Goal: Transaction & Acquisition: Purchase product/service

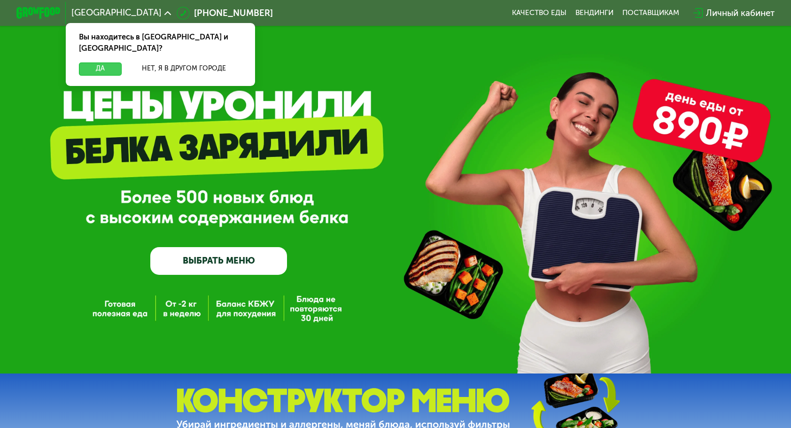
click at [98, 63] on button "Да" at bounding box center [100, 69] width 42 height 13
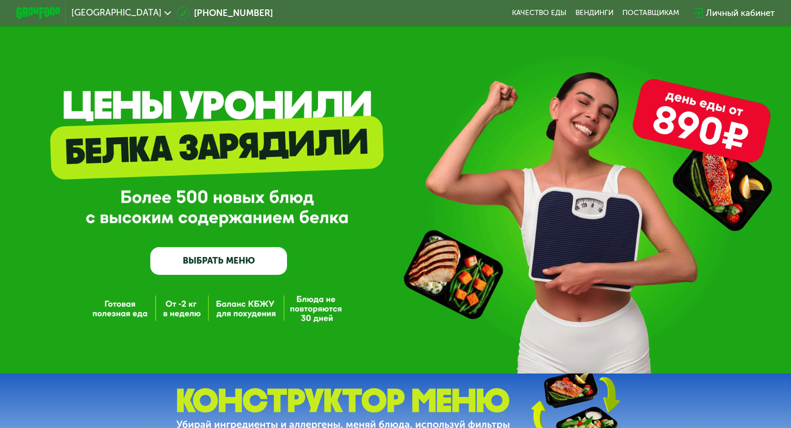
click at [230, 266] on link "ВЫБРАТЬ МЕНЮ" at bounding box center [218, 260] width 137 height 27
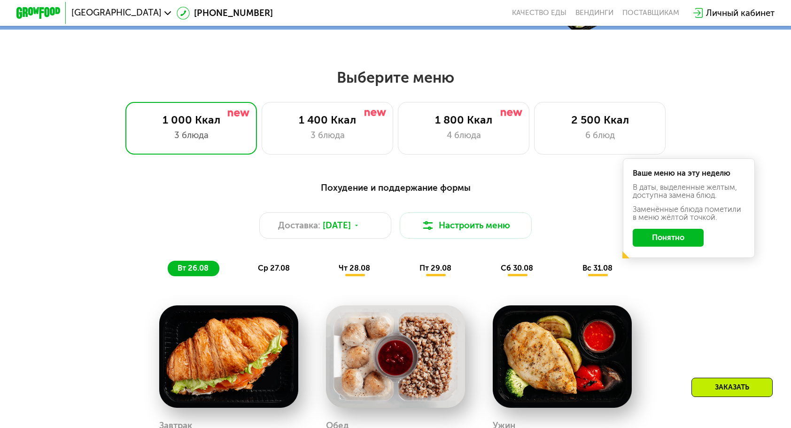
scroll to position [413, 0]
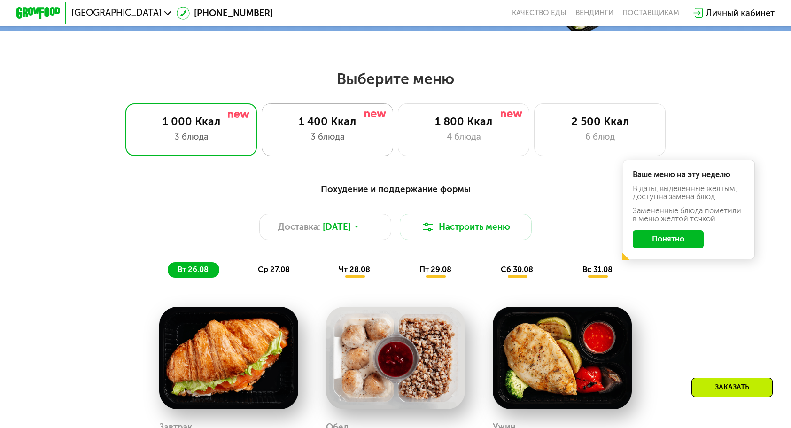
click at [284, 142] on div "3 блюда" at bounding box center [327, 136] width 109 height 13
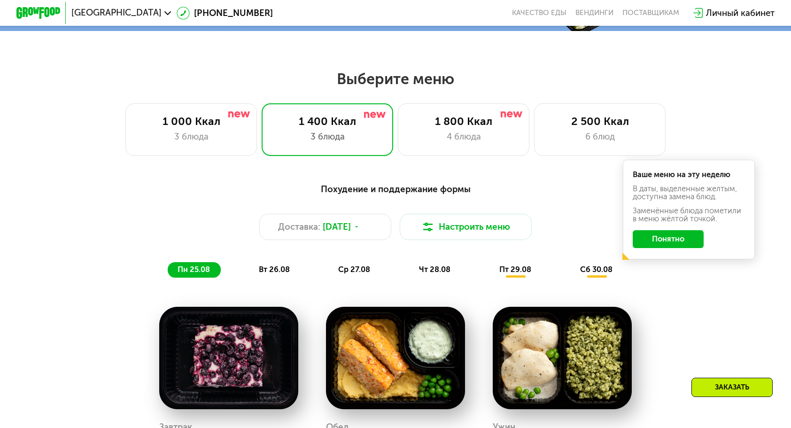
click at [666, 248] on button "Понятно" at bounding box center [668, 238] width 71 height 17
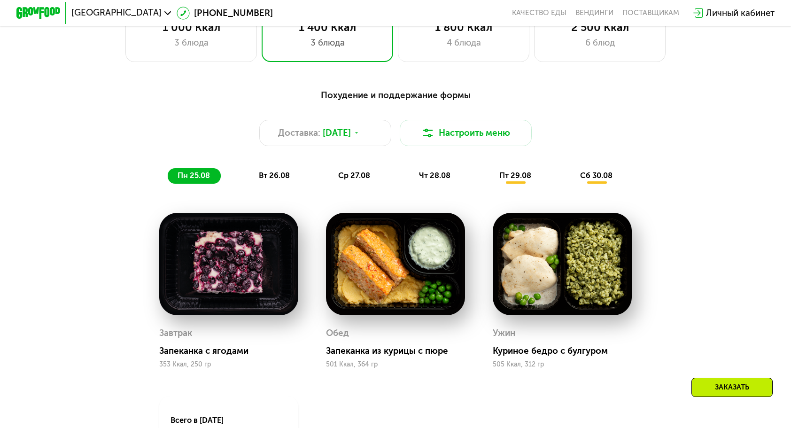
scroll to position [460, 0]
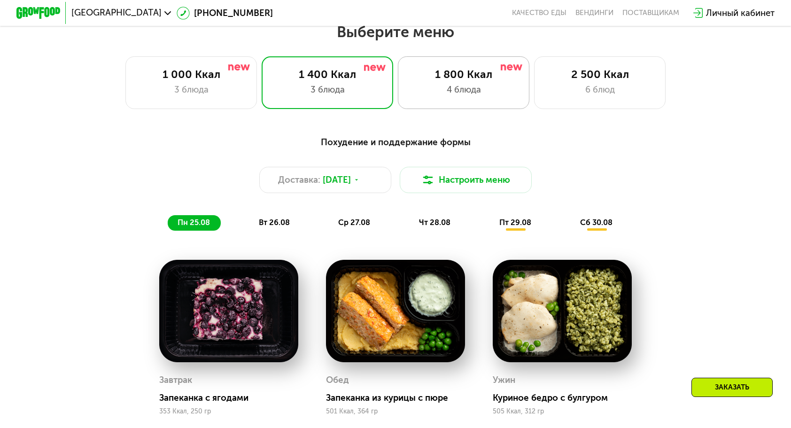
click at [534, 85] on div "1 800 Ккал 4 блюда" at bounding box center [600, 82] width 132 height 53
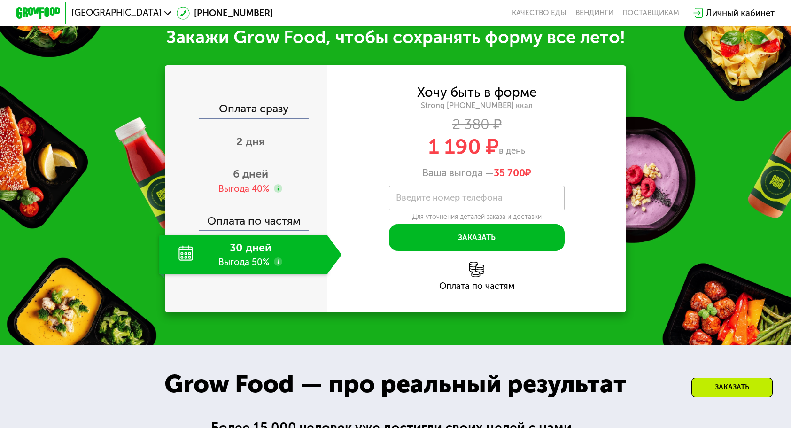
scroll to position [1118, 0]
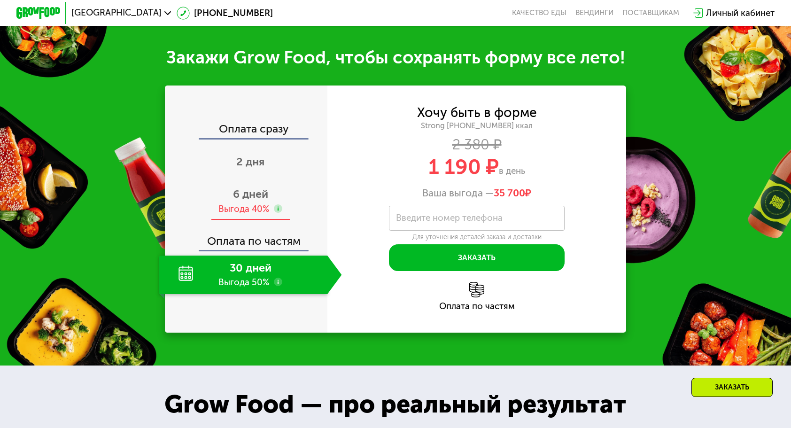
click at [268, 210] on div "6 дней Выгода 40%" at bounding box center [250, 201] width 182 height 39
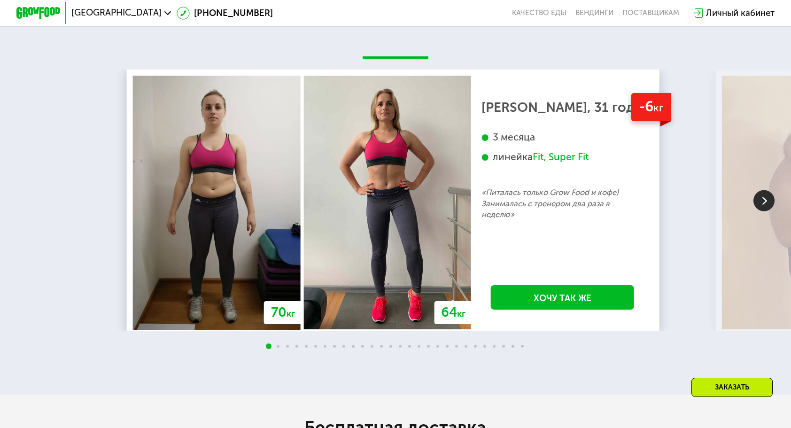
scroll to position [1870, 0]
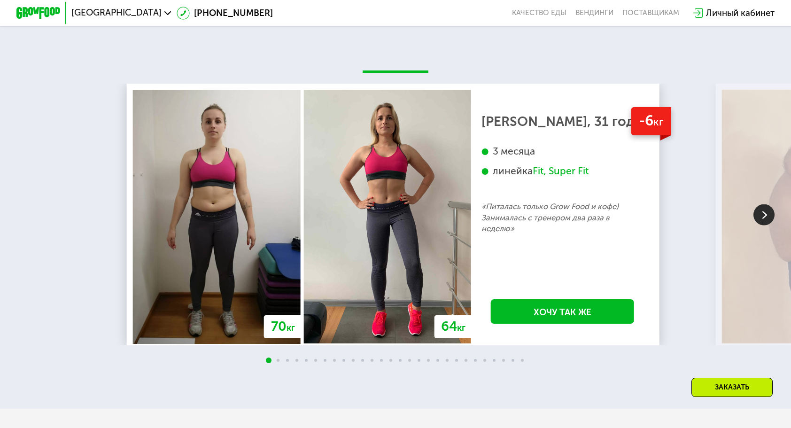
click at [770, 225] on img at bounding box center [764, 214] width 21 height 21
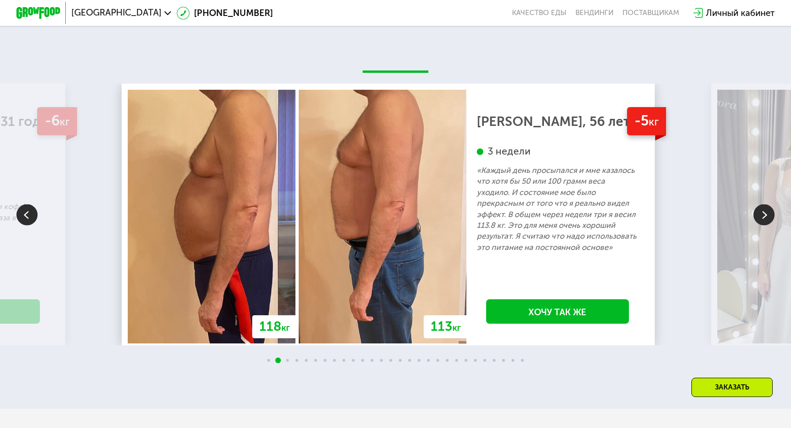
click at [770, 225] on img at bounding box center [764, 214] width 21 height 21
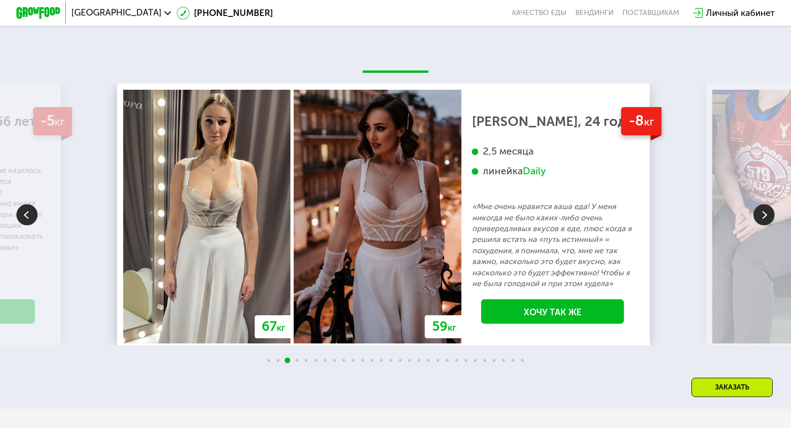
click at [770, 225] on img at bounding box center [764, 214] width 21 height 21
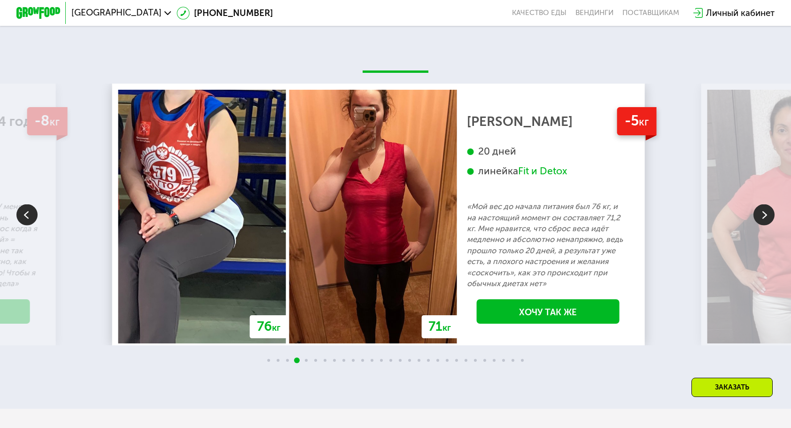
click at [770, 225] on img at bounding box center [764, 214] width 21 height 21
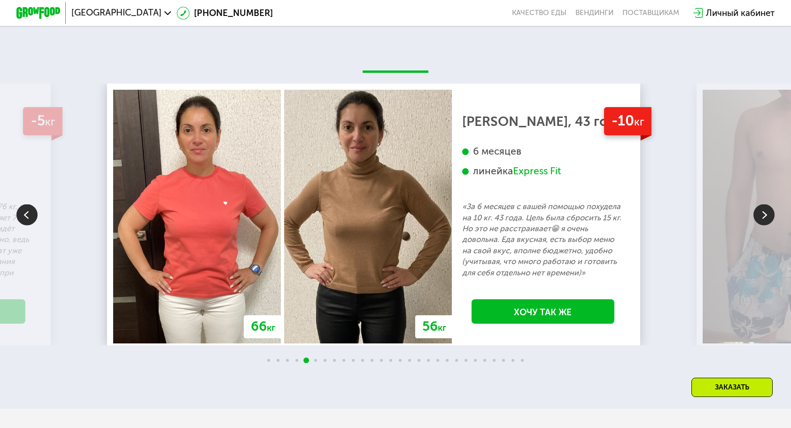
click at [770, 225] on img at bounding box center [764, 214] width 21 height 21
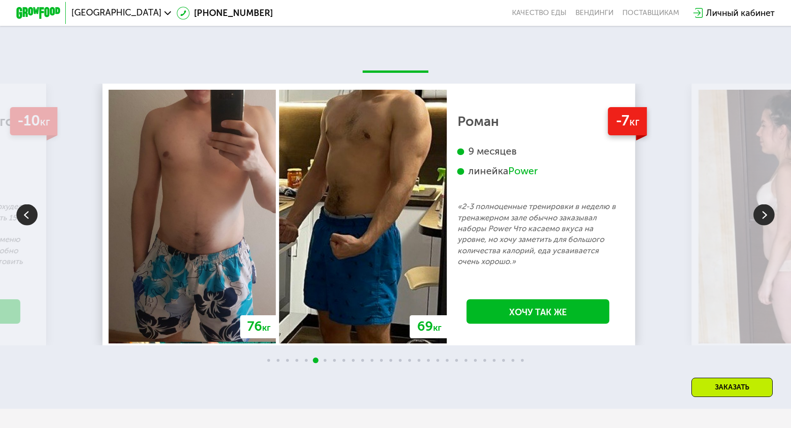
click at [770, 225] on img at bounding box center [764, 214] width 21 height 21
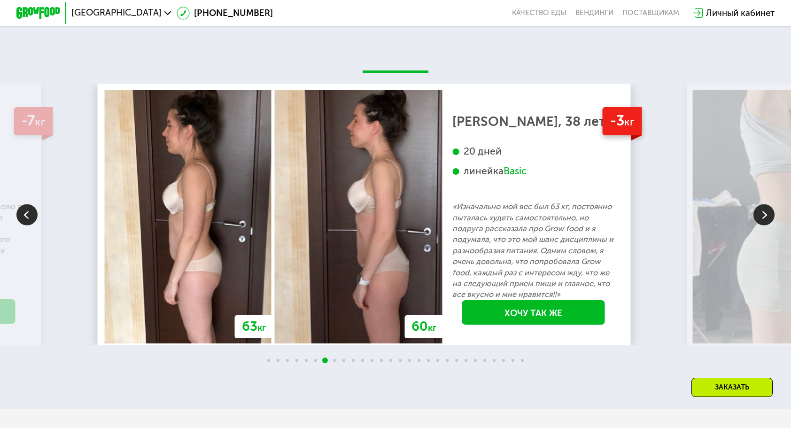
click at [770, 225] on img at bounding box center [764, 214] width 21 height 21
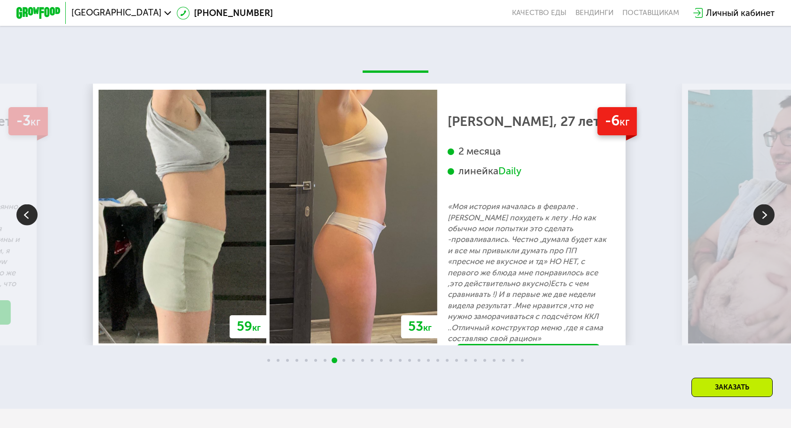
click at [770, 225] on img at bounding box center [764, 214] width 21 height 21
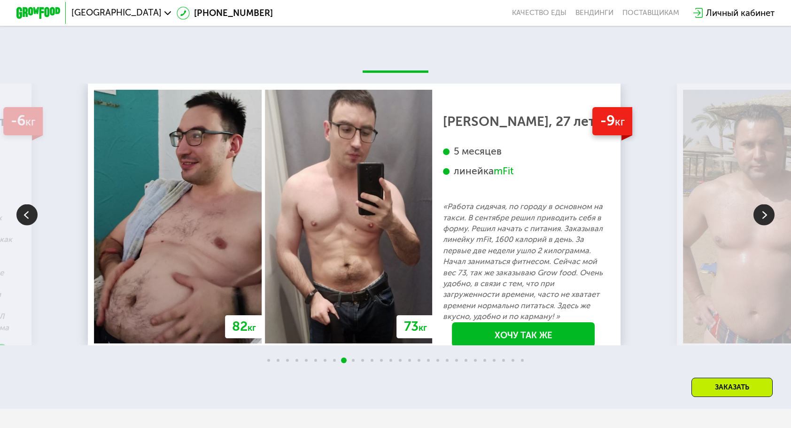
click at [770, 225] on img at bounding box center [764, 214] width 21 height 21
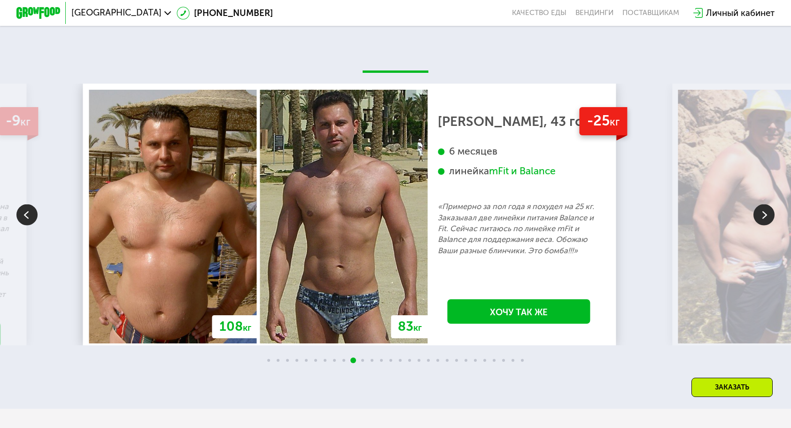
click at [770, 225] on img at bounding box center [764, 214] width 21 height 21
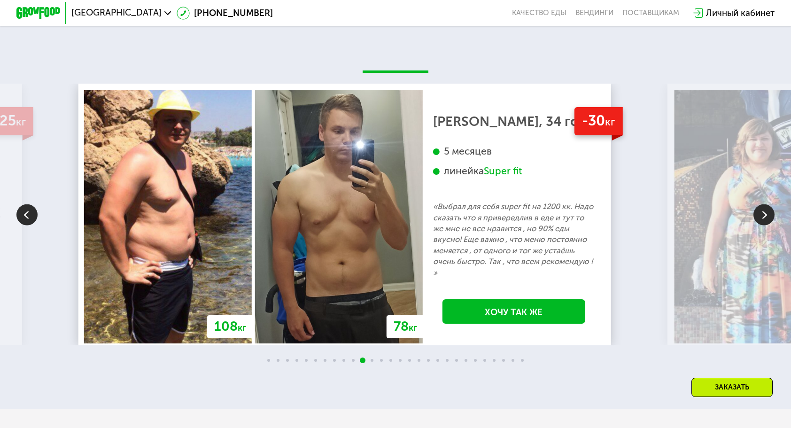
click at [770, 225] on img at bounding box center [764, 214] width 21 height 21
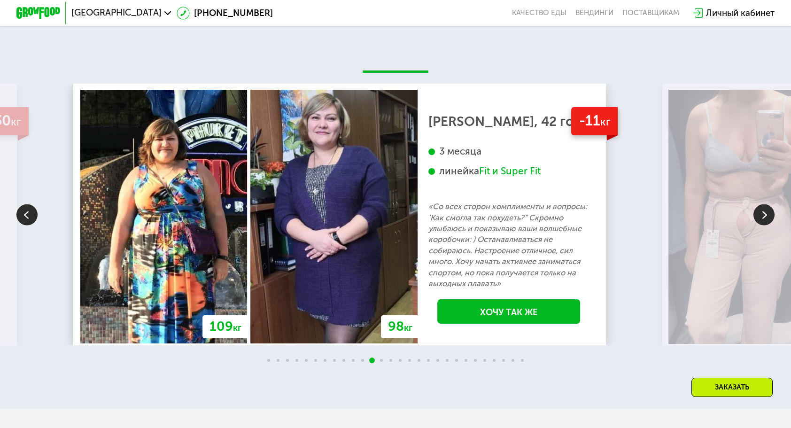
click at [770, 225] on img at bounding box center [764, 214] width 21 height 21
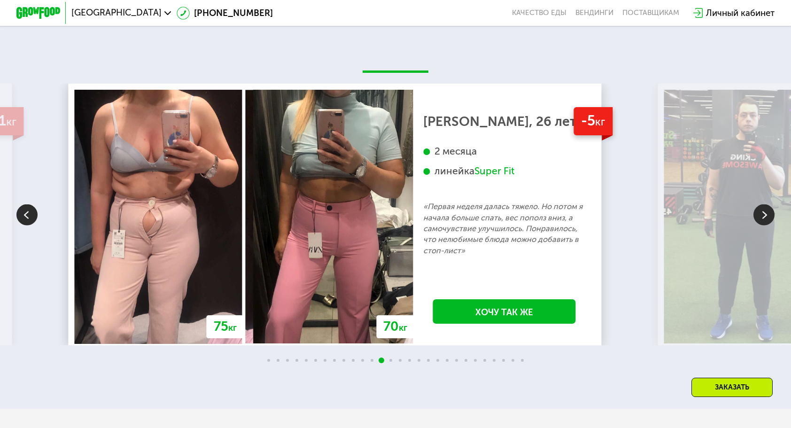
click at [770, 225] on img at bounding box center [764, 214] width 21 height 21
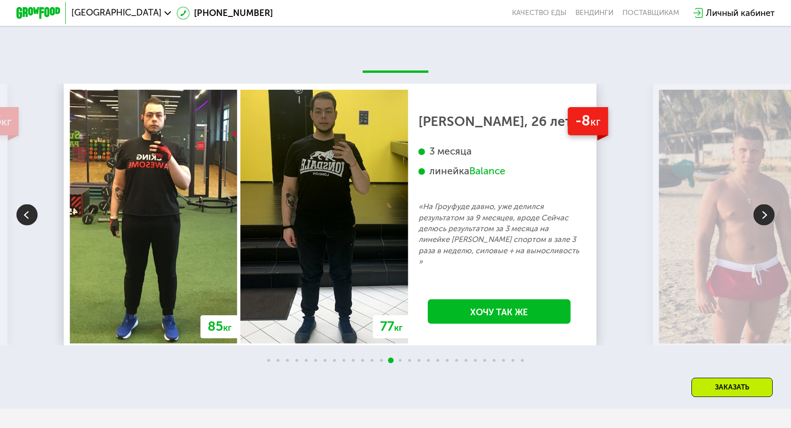
click at [770, 225] on img at bounding box center [764, 214] width 21 height 21
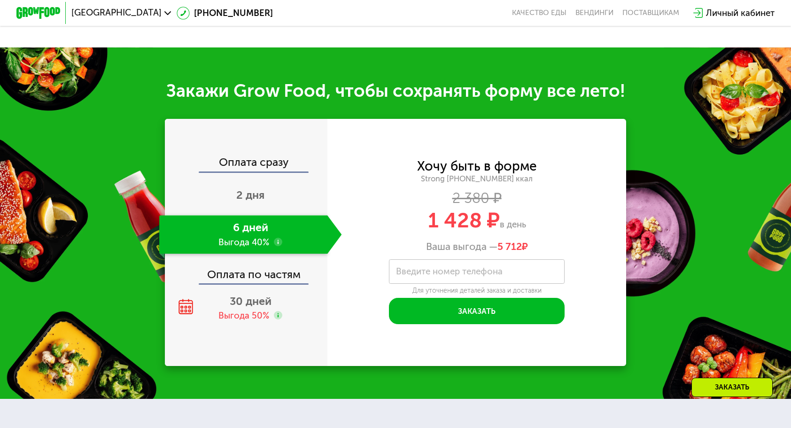
scroll to position [1071, 0]
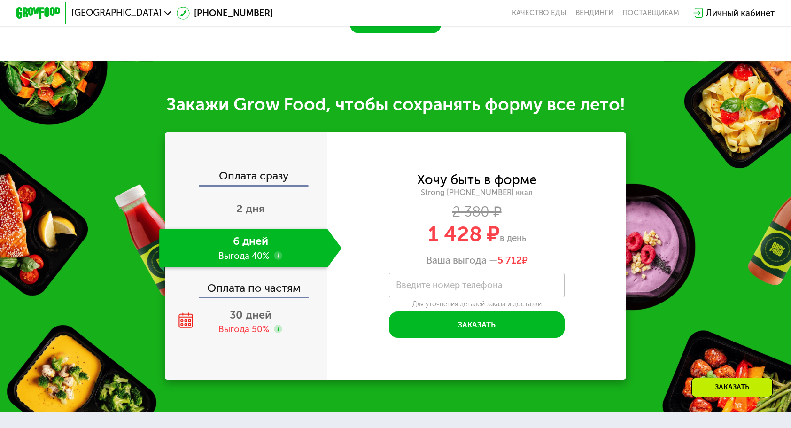
click at [275, 260] on use at bounding box center [278, 255] width 9 height 9
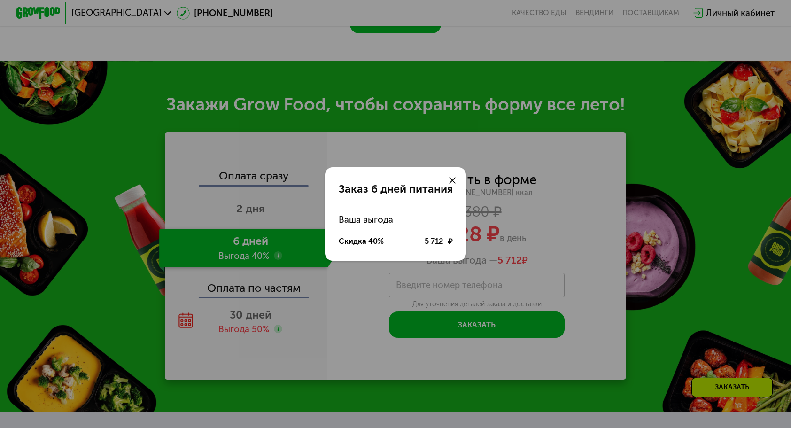
click at [453, 180] on use at bounding box center [452, 180] width 7 height 7
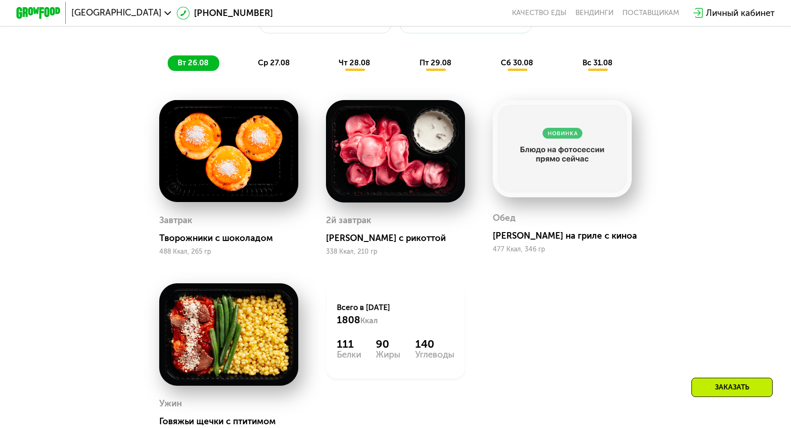
scroll to position [601, 0]
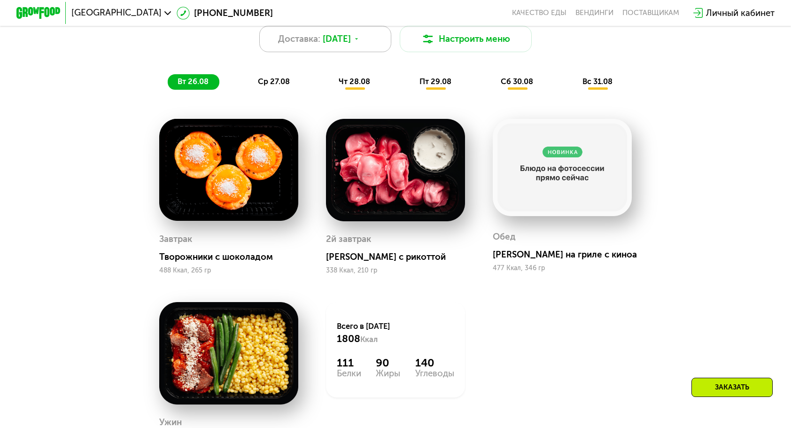
click at [347, 46] on span "[DATE]" at bounding box center [337, 38] width 28 height 13
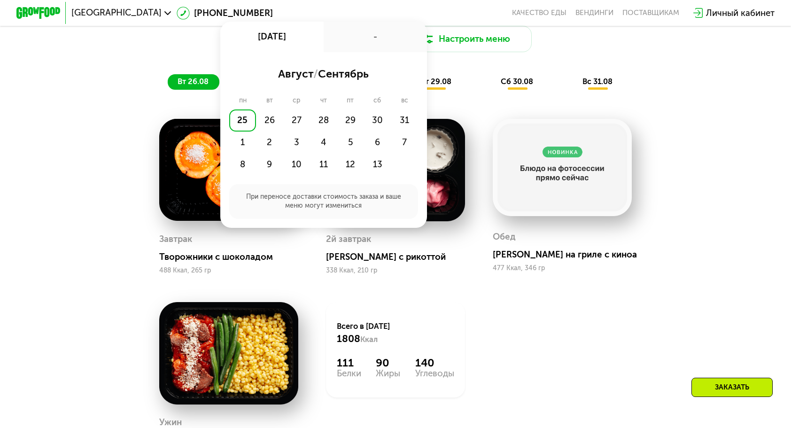
click at [347, 46] on div "-" at bounding box center [375, 37] width 103 height 31
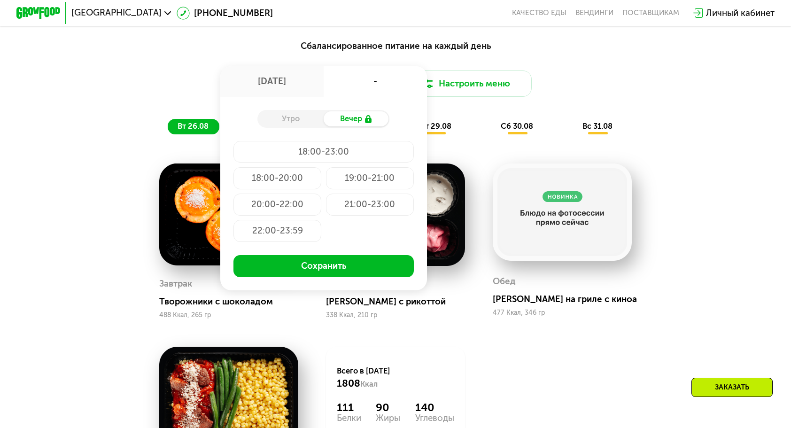
scroll to position [507, 0]
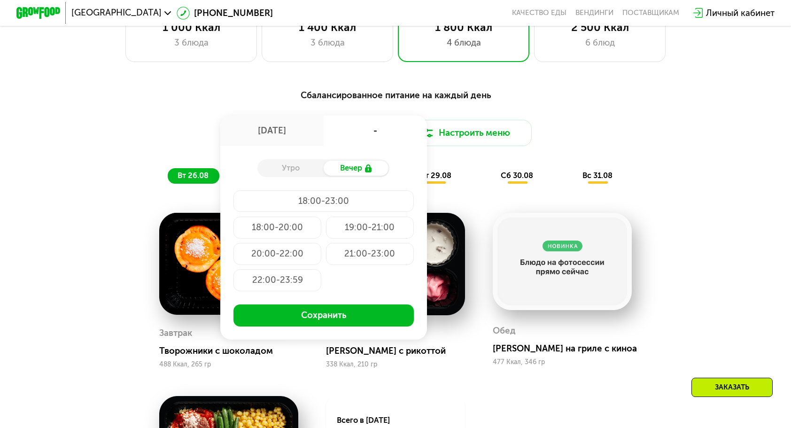
click at [659, 107] on div "Сбалансированное питание на каждый день Доставка: [DATE] авг, пн - Утро Вечер 1…" at bounding box center [395, 135] width 651 height 95
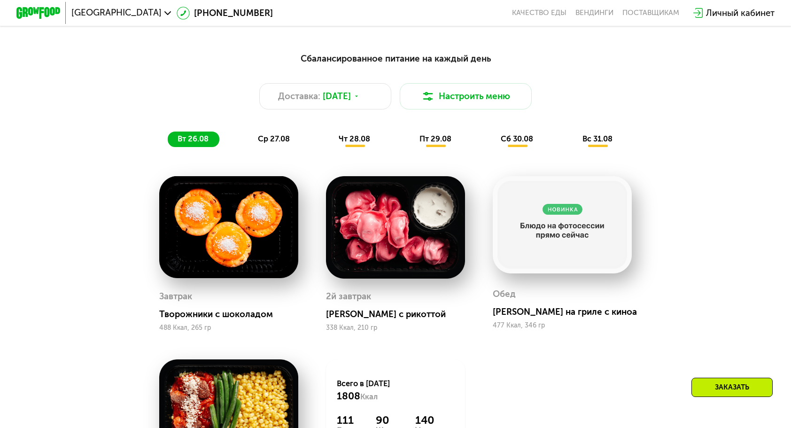
scroll to position [601, 0]
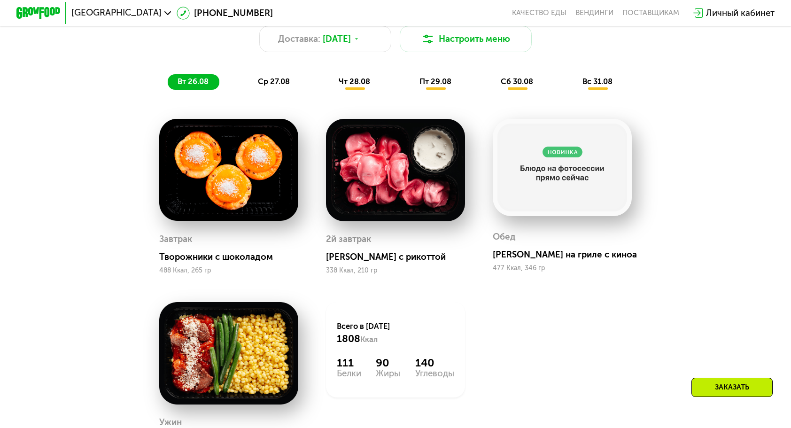
click at [277, 84] on span "ср 27.08" at bounding box center [274, 81] width 32 height 9
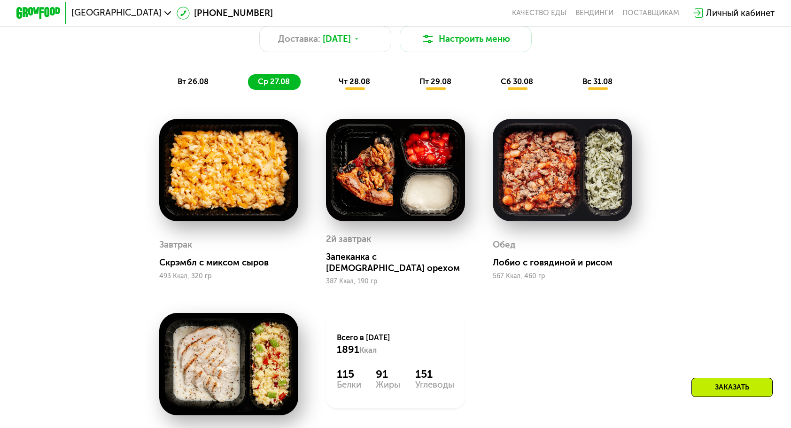
click at [356, 86] on span "чт 28.08" at bounding box center [354, 81] width 31 height 9
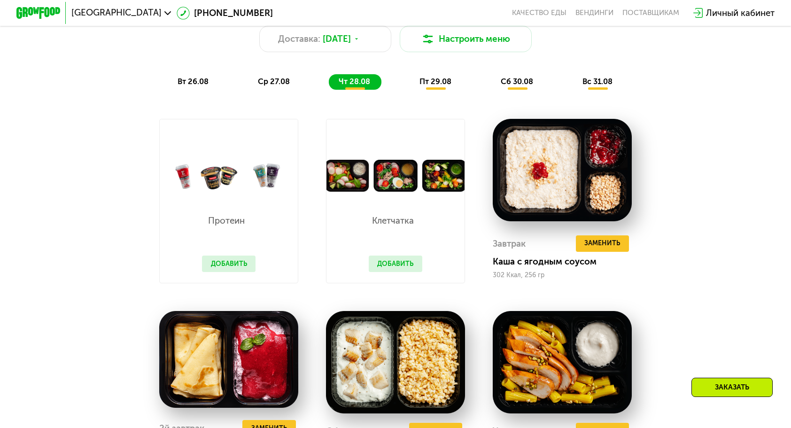
click at [431, 86] on span "пт 29.08" at bounding box center [436, 81] width 32 height 9
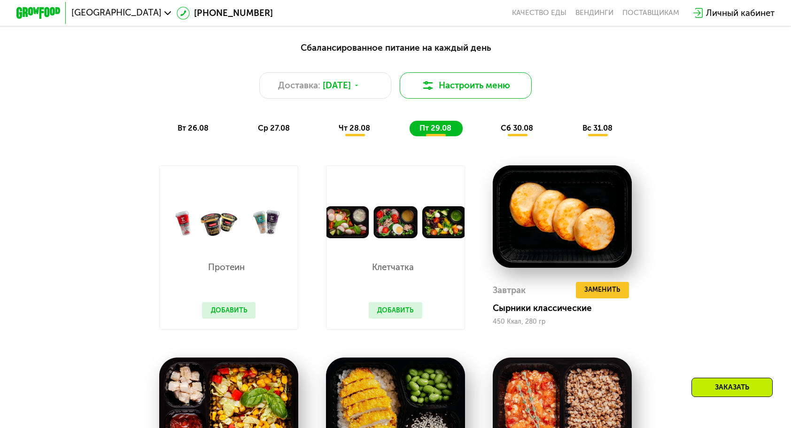
scroll to position [554, 0]
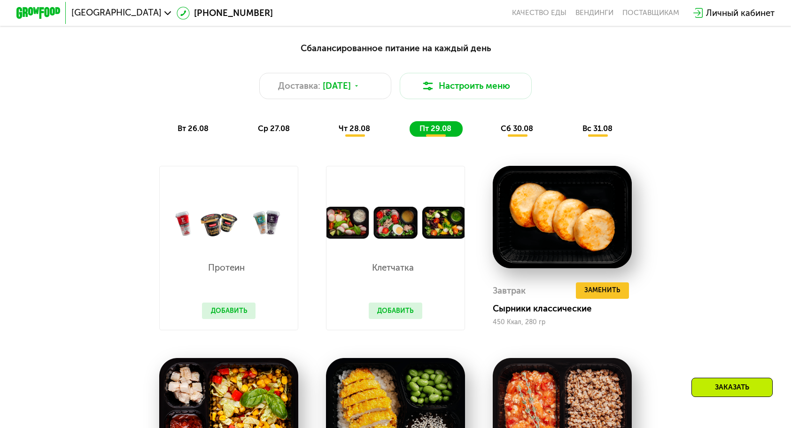
click at [512, 132] on span "сб 30.08" at bounding box center [517, 128] width 32 height 9
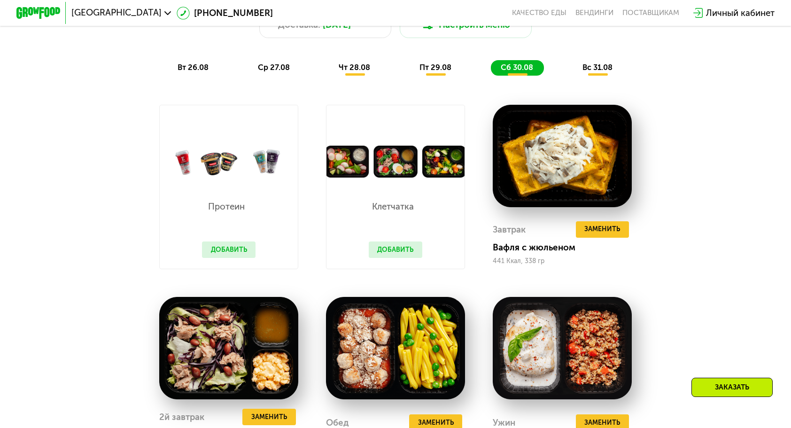
scroll to position [601, 0]
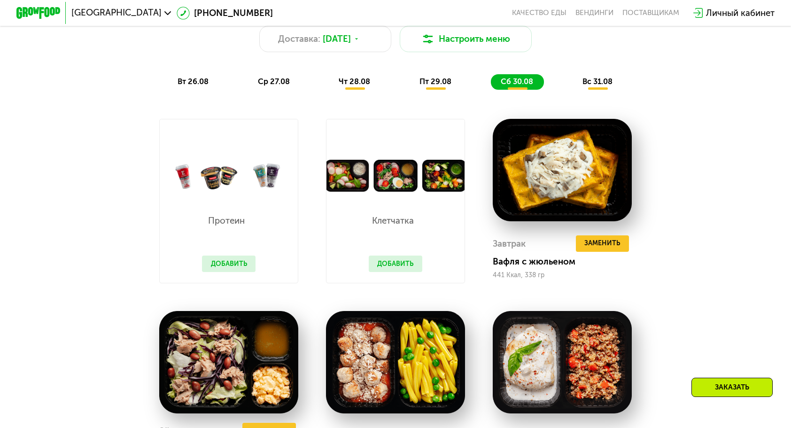
click at [603, 86] on span "вс 31.08" at bounding box center [598, 81] width 30 height 9
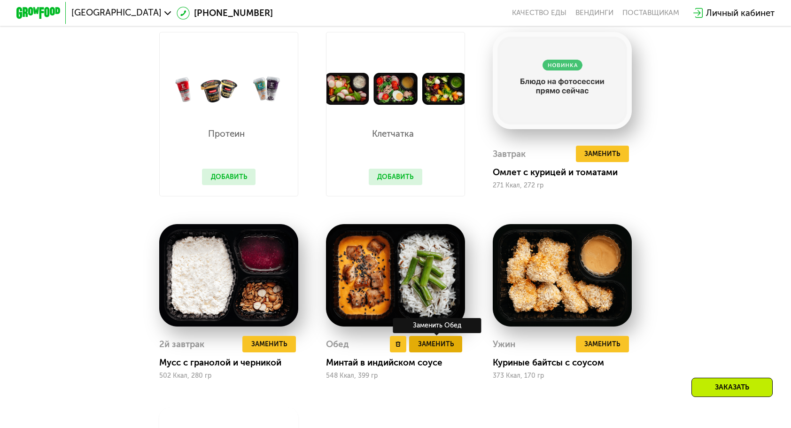
scroll to position [695, 0]
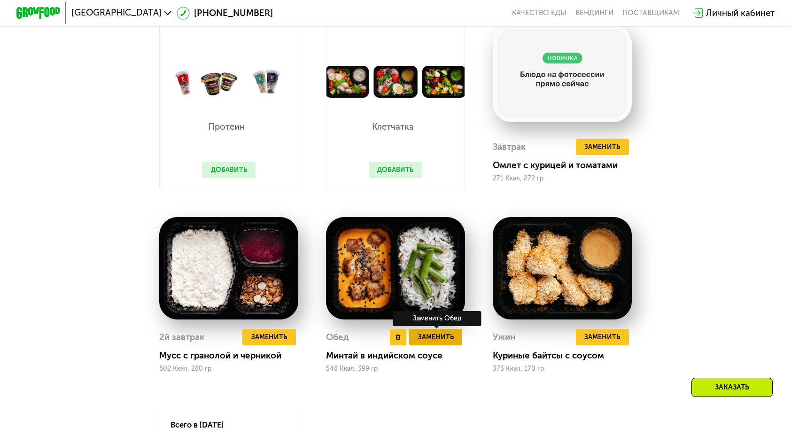
click at [426, 345] on button "Заменить" at bounding box center [435, 337] width 53 height 16
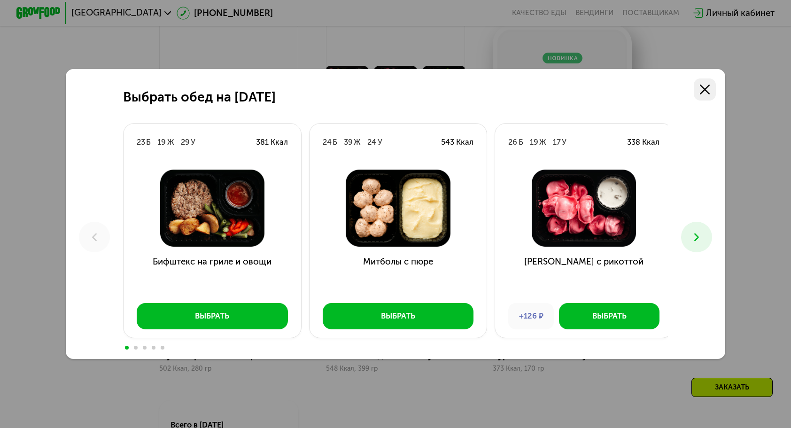
click at [706, 90] on use at bounding box center [705, 90] width 10 height 10
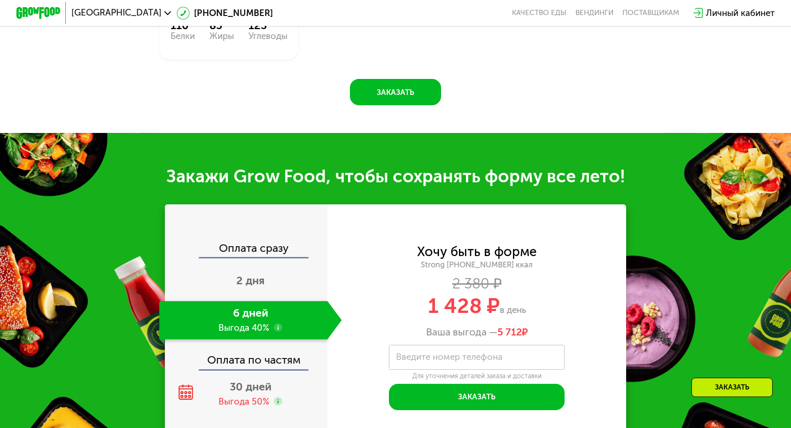
scroll to position [1165, 0]
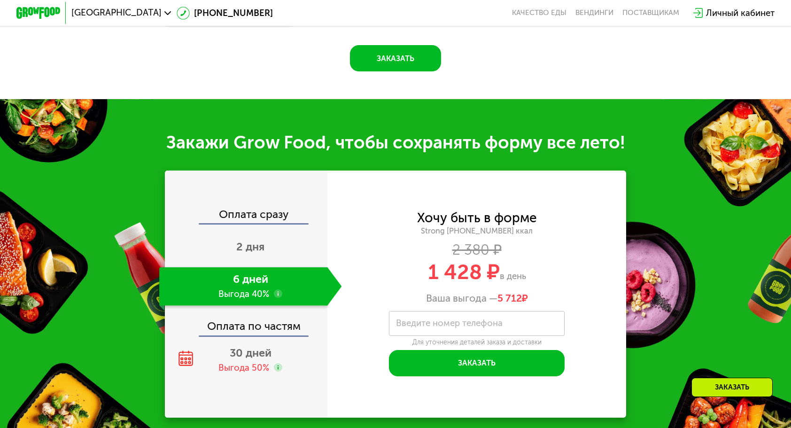
click at [272, 303] on div "6 дней Выгода 40%" at bounding box center [243, 286] width 168 height 39
click at [276, 298] on use at bounding box center [278, 294] width 9 height 9
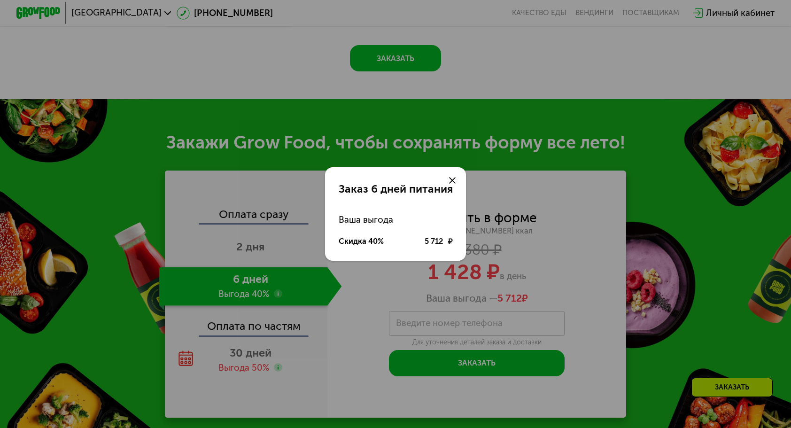
click at [454, 176] on div at bounding box center [452, 180] width 26 height 26
click at [453, 180] on use at bounding box center [452, 180] width 7 height 7
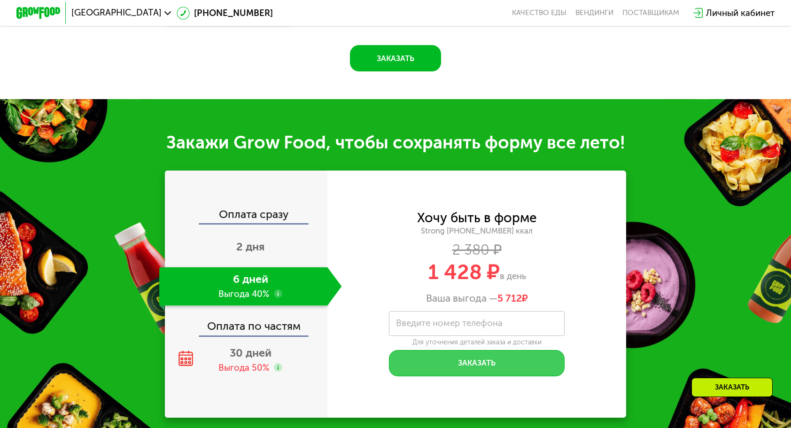
click at [464, 370] on button "Заказать" at bounding box center [477, 363] width 176 height 26
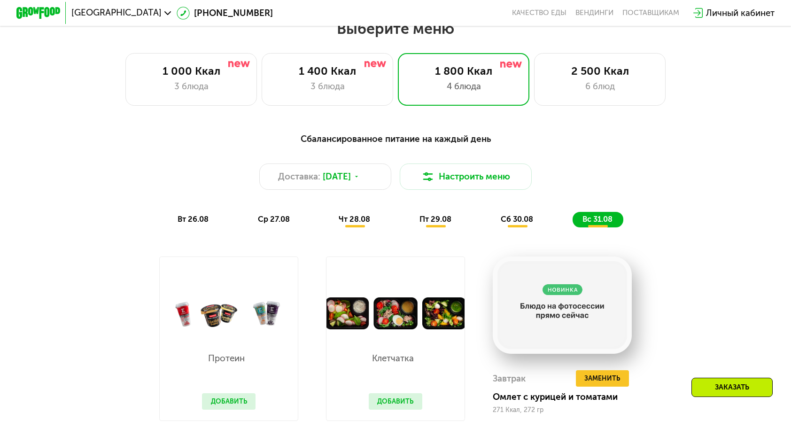
scroll to position [413, 0]
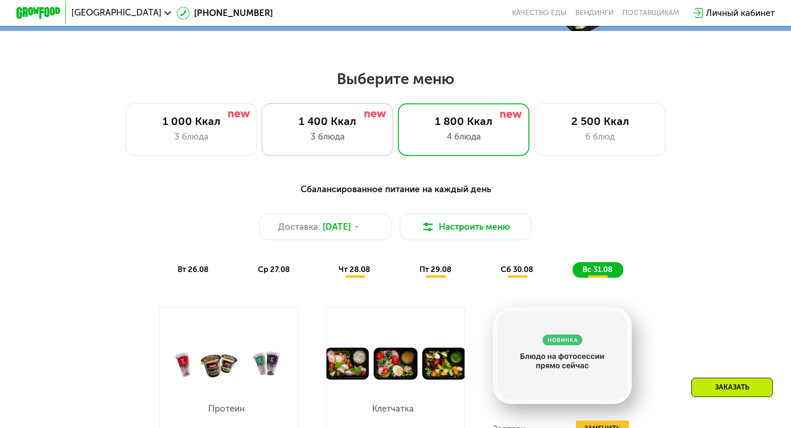
click at [312, 135] on div "3 блюда" at bounding box center [327, 136] width 109 height 13
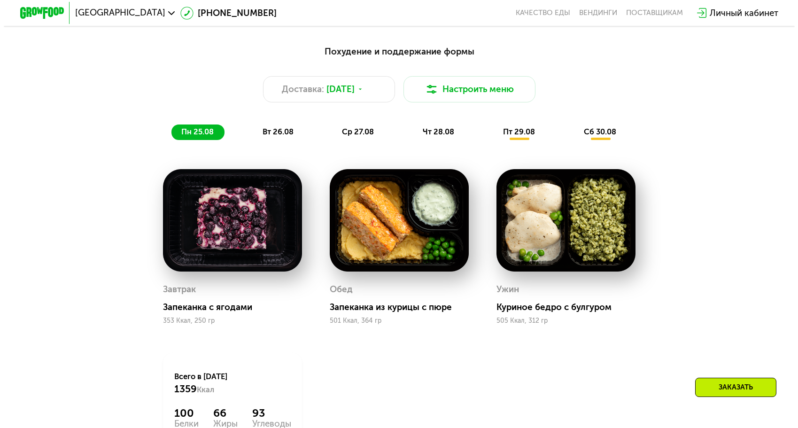
scroll to position [554, 0]
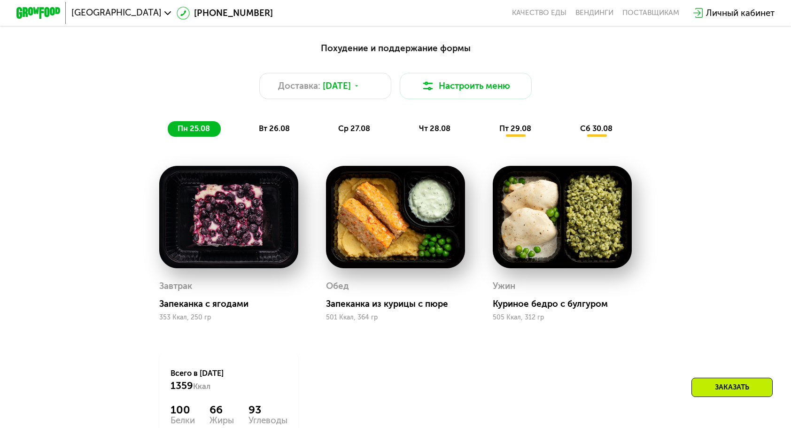
click at [285, 133] on span "вт 26.08" at bounding box center [274, 128] width 31 height 9
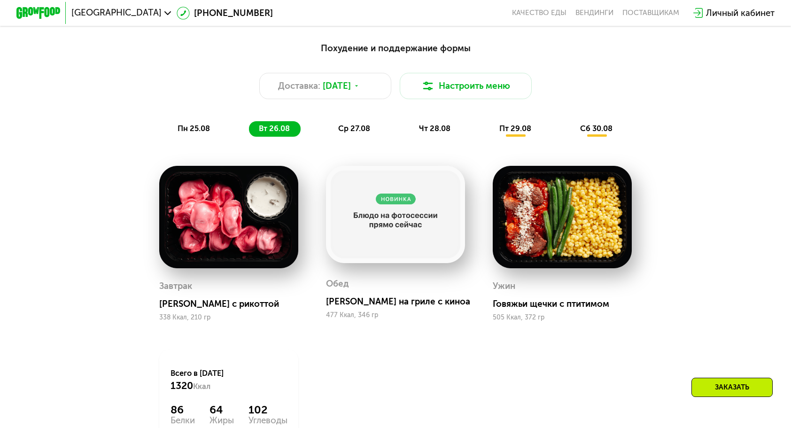
click at [249, 132] on div "пн 25.08" at bounding box center [275, 129] width 52 height 16
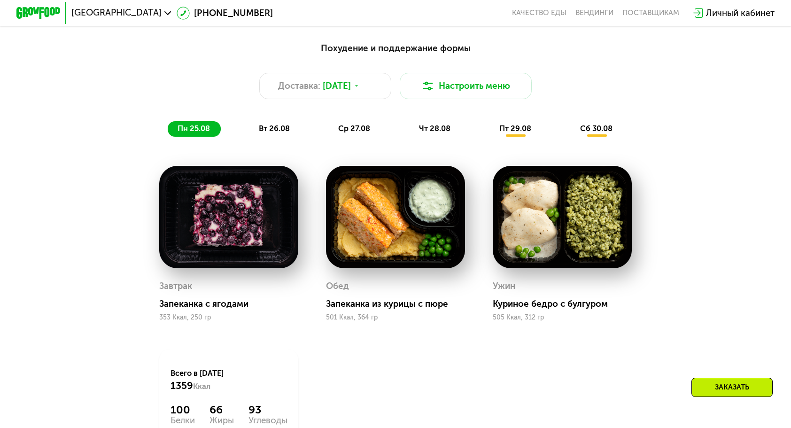
click at [276, 131] on span "вт 26.08" at bounding box center [274, 128] width 31 height 9
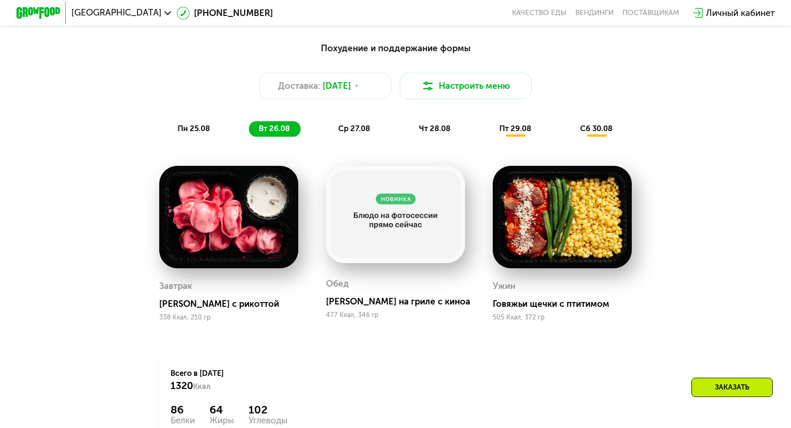
click at [366, 133] on span "ср 27.08" at bounding box center [354, 128] width 32 height 9
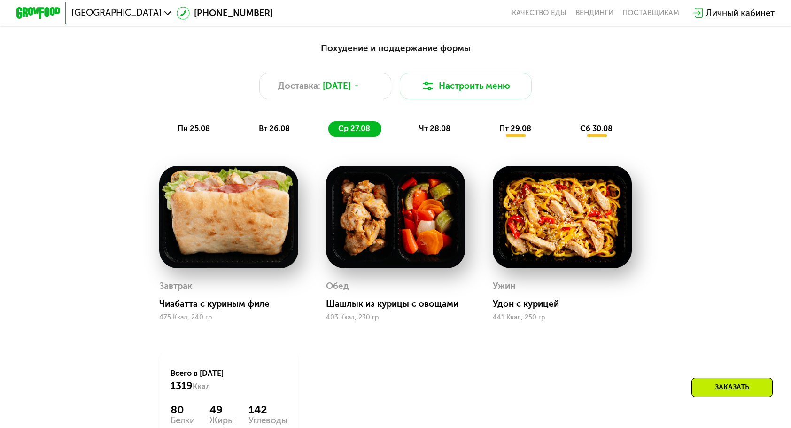
click at [447, 133] on span "чт 28.08" at bounding box center [434, 128] width 31 height 9
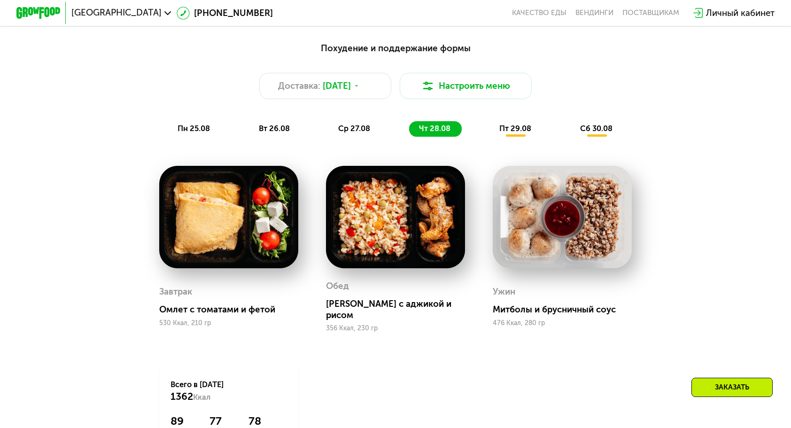
click at [506, 131] on span "пт 29.08" at bounding box center [516, 128] width 32 height 9
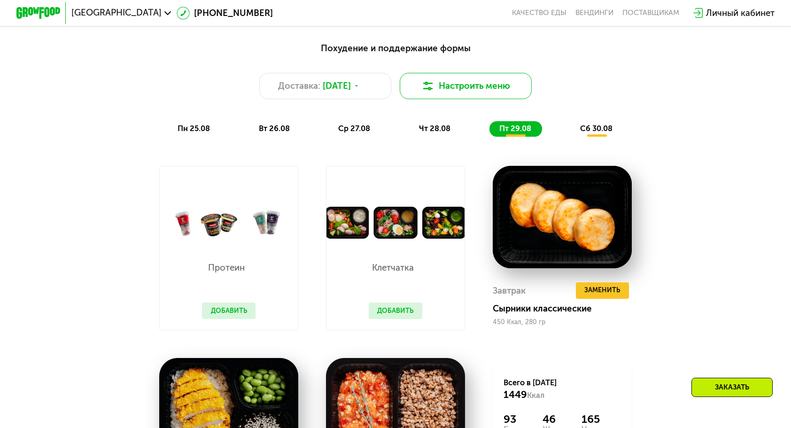
click at [495, 97] on button "Настроить меню" at bounding box center [466, 86] width 132 height 26
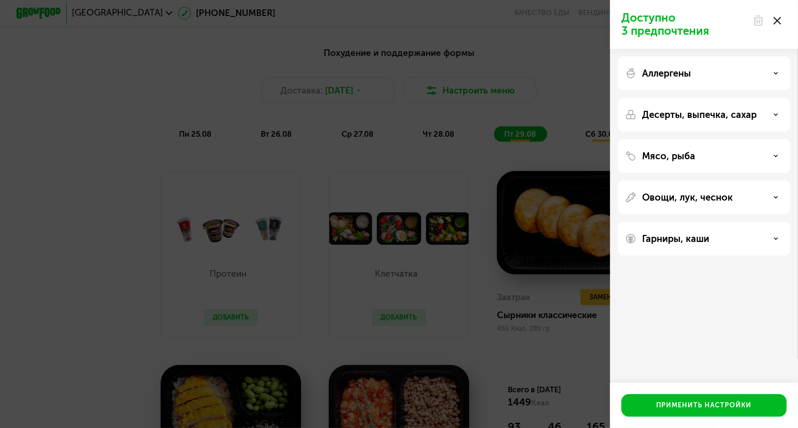
click at [766, 70] on div "Аллергены" at bounding box center [705, 73] width 158 height 11
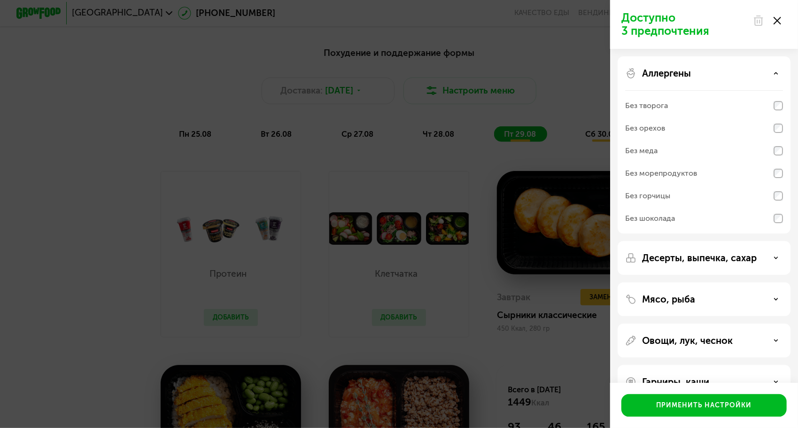
click at [766, 70] on div "Аллергены" at bounding box center [705, 73] width 158 height 11
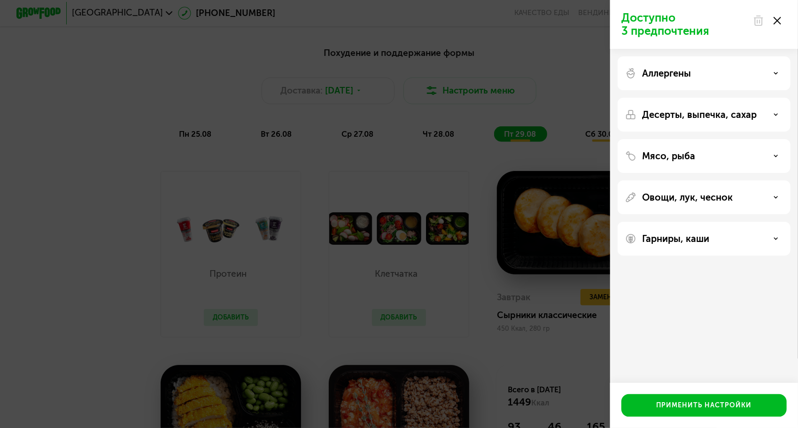
click at [764, 236] on div "Гарниры, каши" at bounding box center [705, 238] width 158 height 11
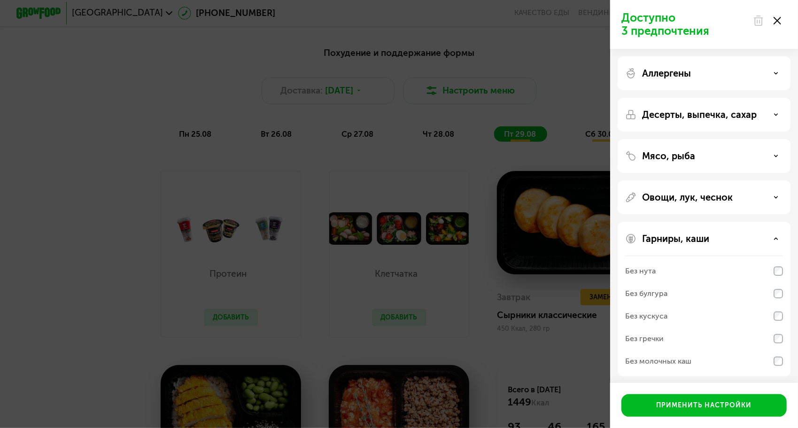
scroll to position [0, 0]
click at [763, 222] on div "Овощи, лук, чеснок" at bounding box center [704, 299] width 173 height 155
click at [762, 198] on div "Овощи, лук, чеснок" at bounding box center [705, 197] width 158 height 11
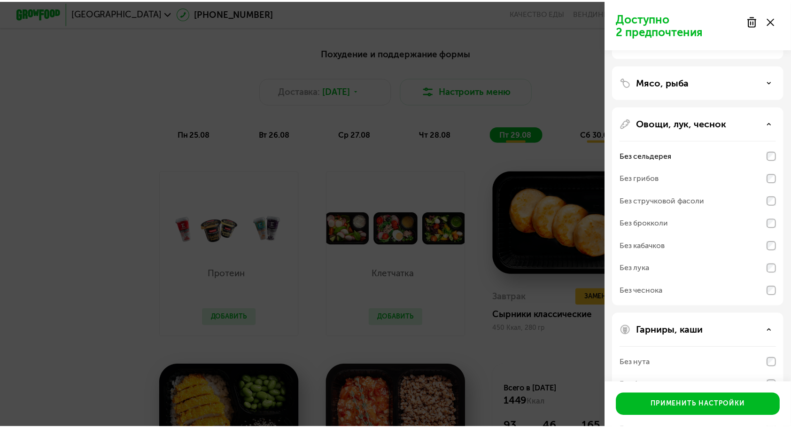
scroll to position [94, 0]
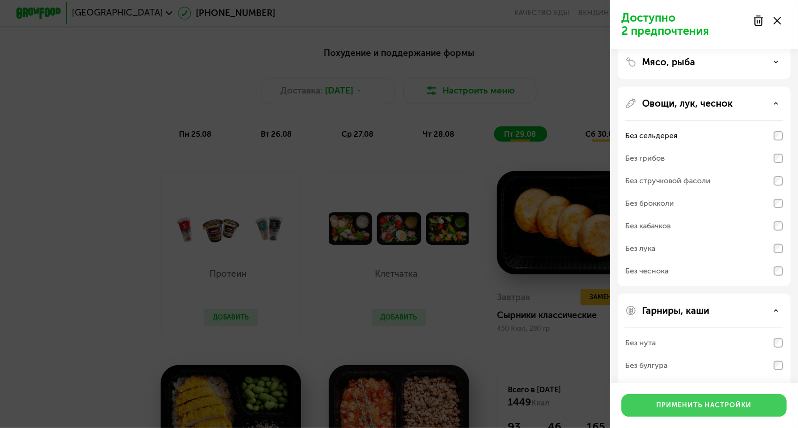
drag, startPoint x: 735, startPoint y: 399, endPoint x: 738, endPoint y: 394, distance: 6.5
click at [735, 399] on button "Применить настройки" at bounding box center [704, 405] width 165 height 23
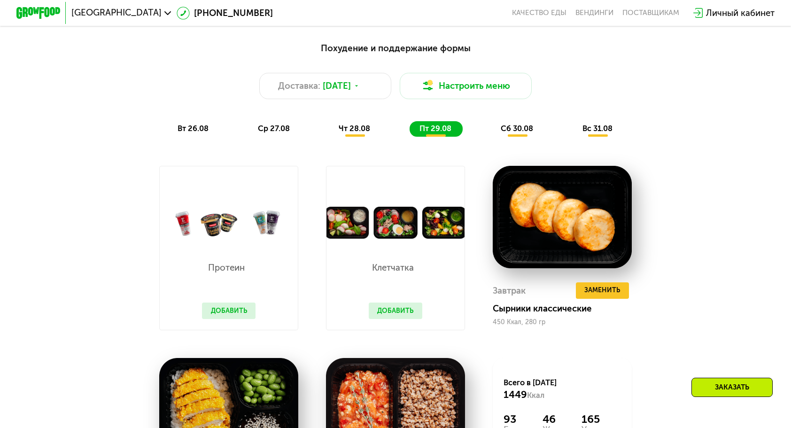
scroll to position [601, 0]
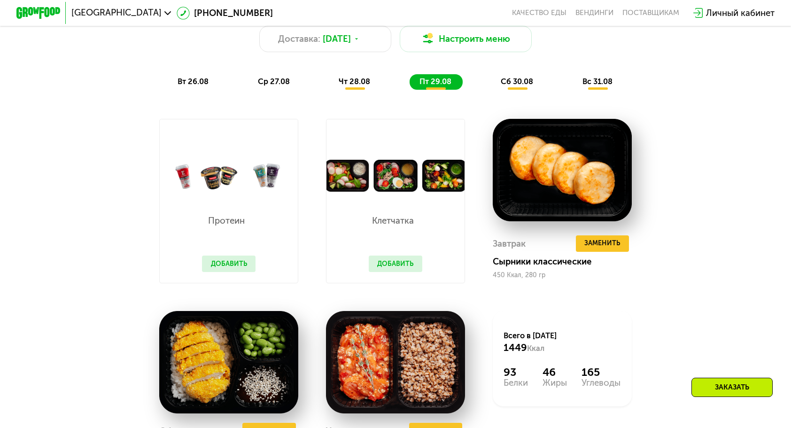
click at [524, 84] on span "сб 30.08" at bounding box center [517, 81] width 32 height 9
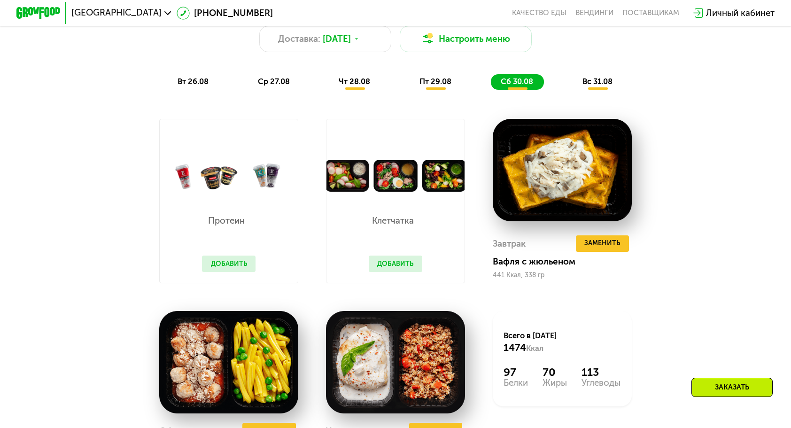
click at [236, 266] on button "Добавить" at bounding box center [229, 264] width 54 height 16
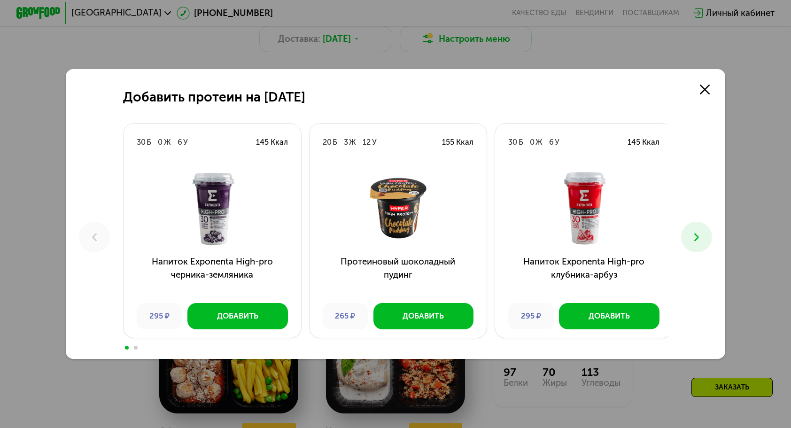
click at [699, 244] on icon at bounding box center [696, 237] width 13 height 13
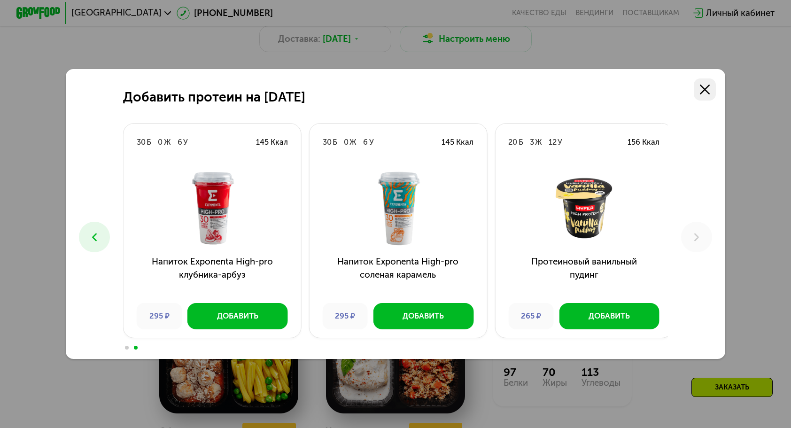
click at [710, 92] on icon at bounding box center [705, 90] width 10 height 10
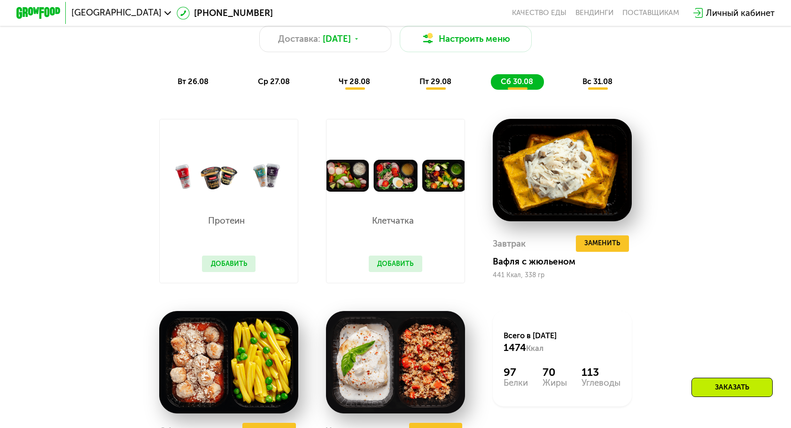
click at [380, 272] on button "Добавить" at bounding box center [396, 264] width 54 height 16
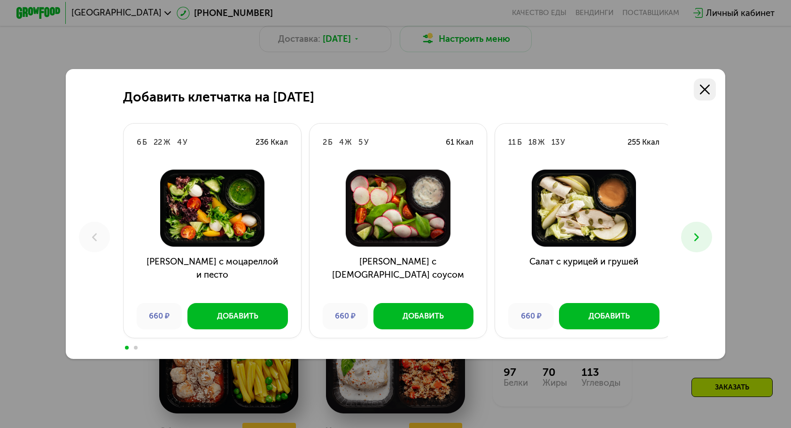
click at [710, 88] on icon at bounding box center [705, 90] width 10 height 10
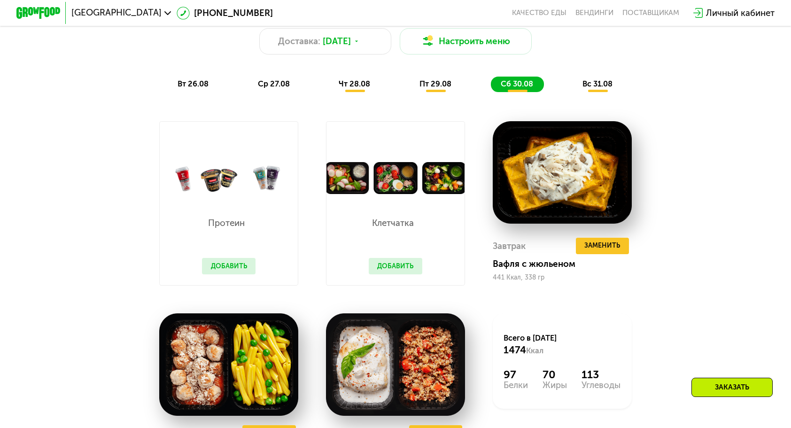
scroll to position [554, 0]
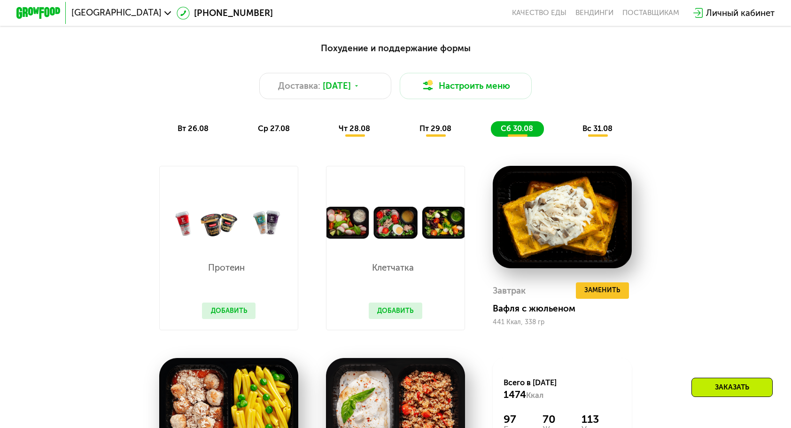
click at [611, 137] on div "вс 31.08" at bounding box center [598, 129] width 51 height 16
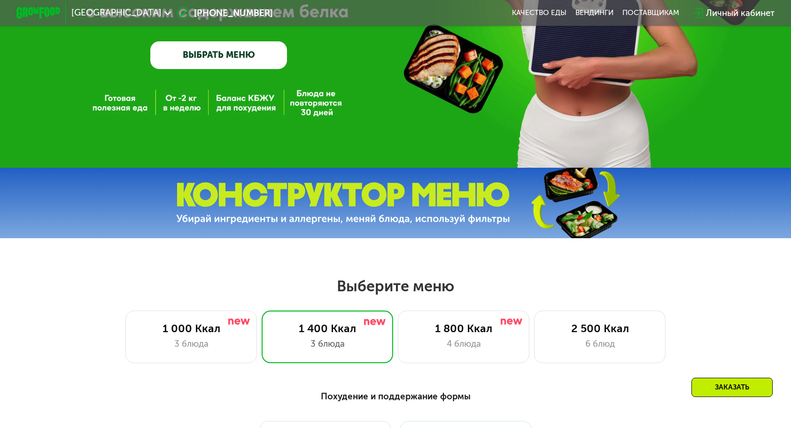
scroll to position [131, 0]
